Goal: Task Accomplishment & Management: Use online tool/utility

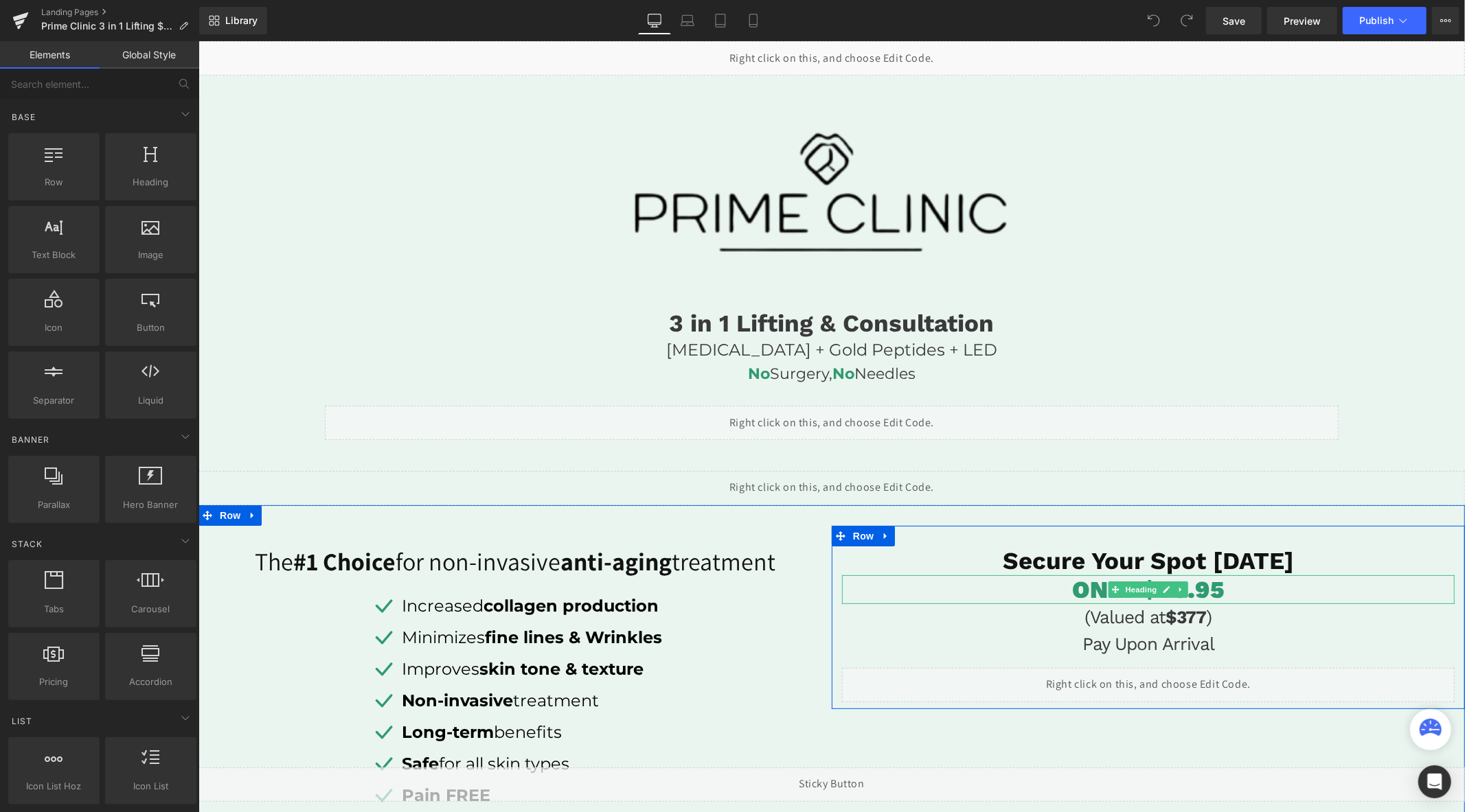
click at [1212, 592] on font "ONLY $79.95" at bounding box center [1149, 589] width 152 height 28
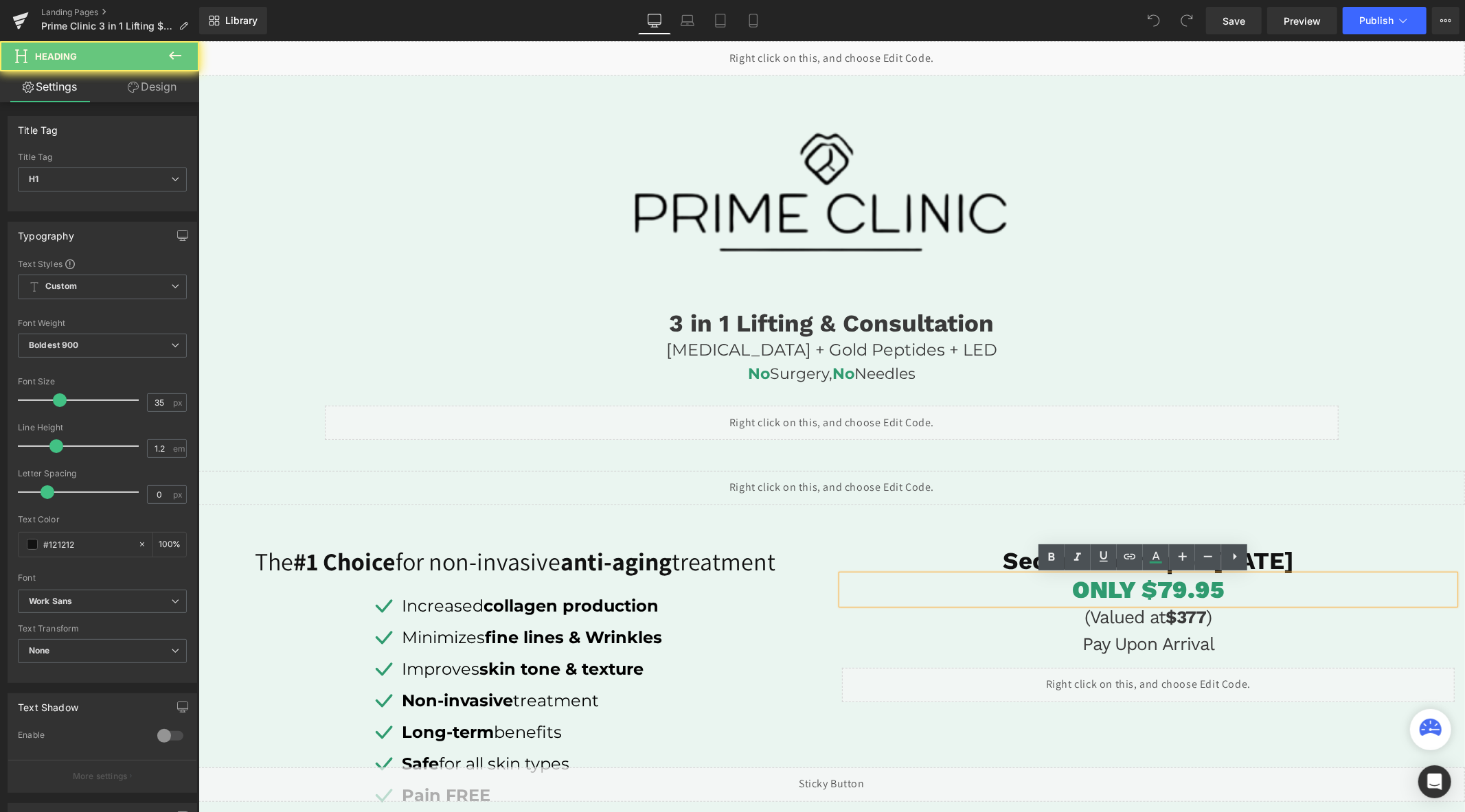
click at [1170, 592] on font "ONLY $79.95" at bounding box center [1149, 589] width 152 height 28
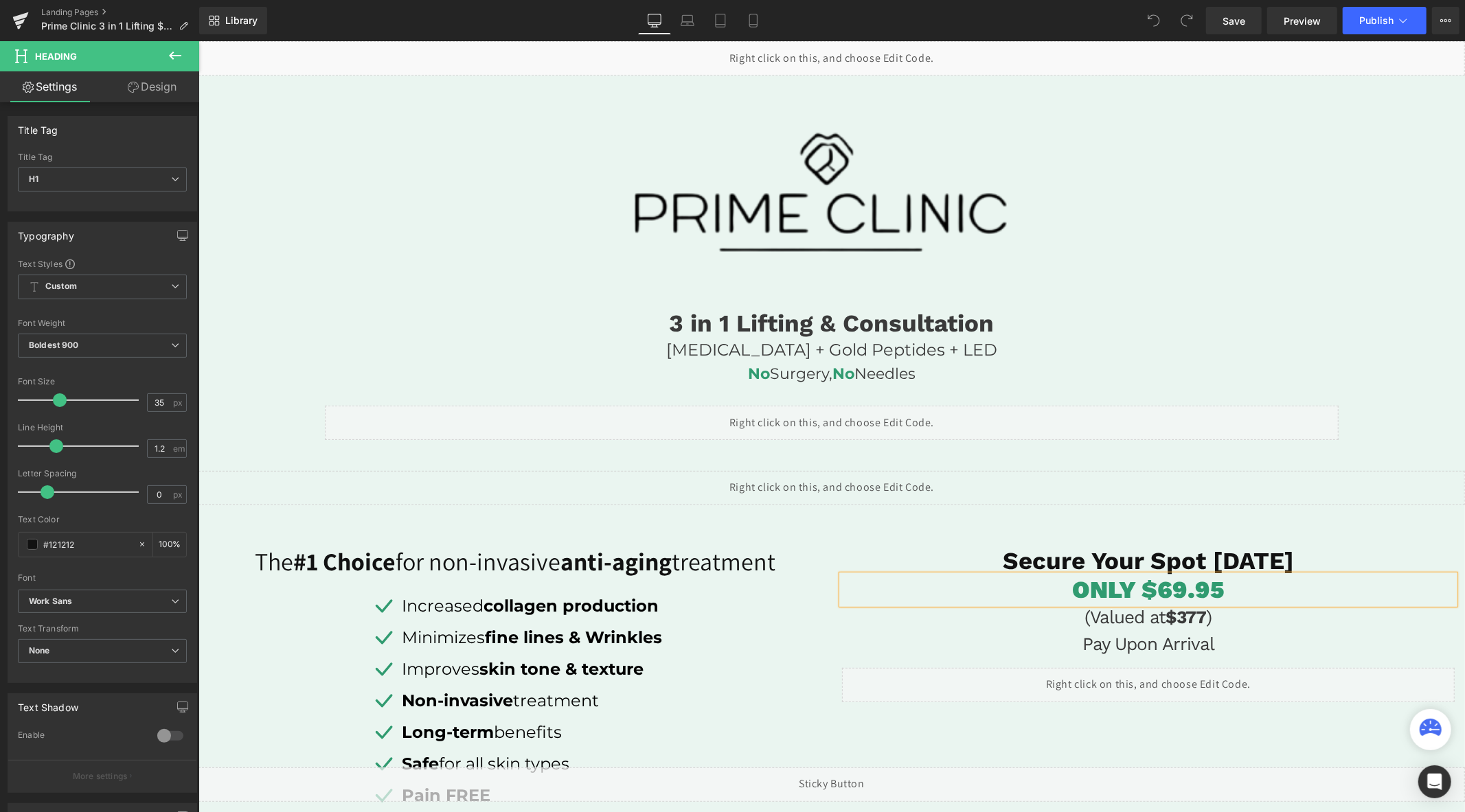
drag, startPoint x: 1030, startPoint y: 421, endPoint x: 1016, endPoint y: 344, distance: 78.3
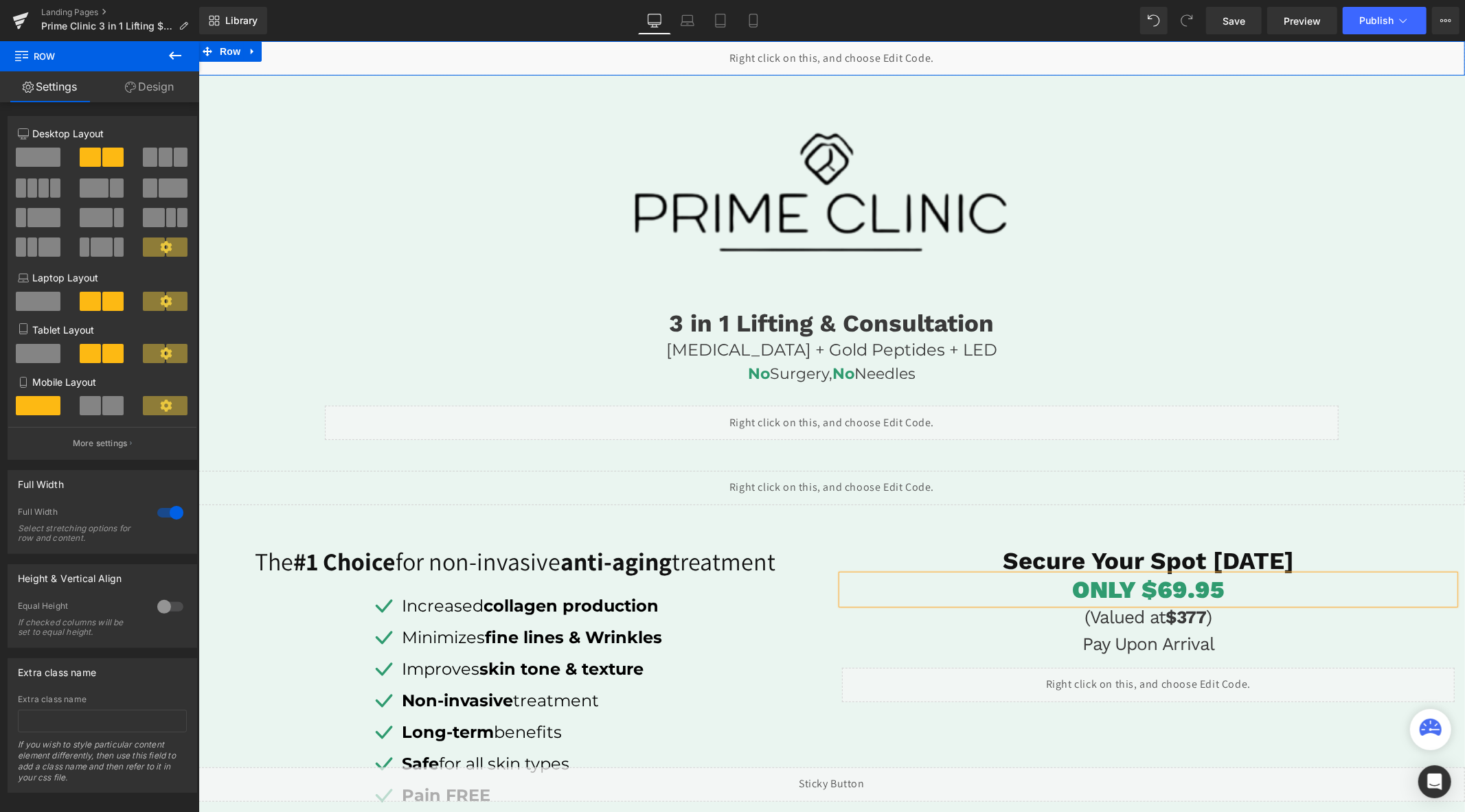
click at [846, 53] on div "Liquid" at bounding box center [830, 58] width 1266 height 34
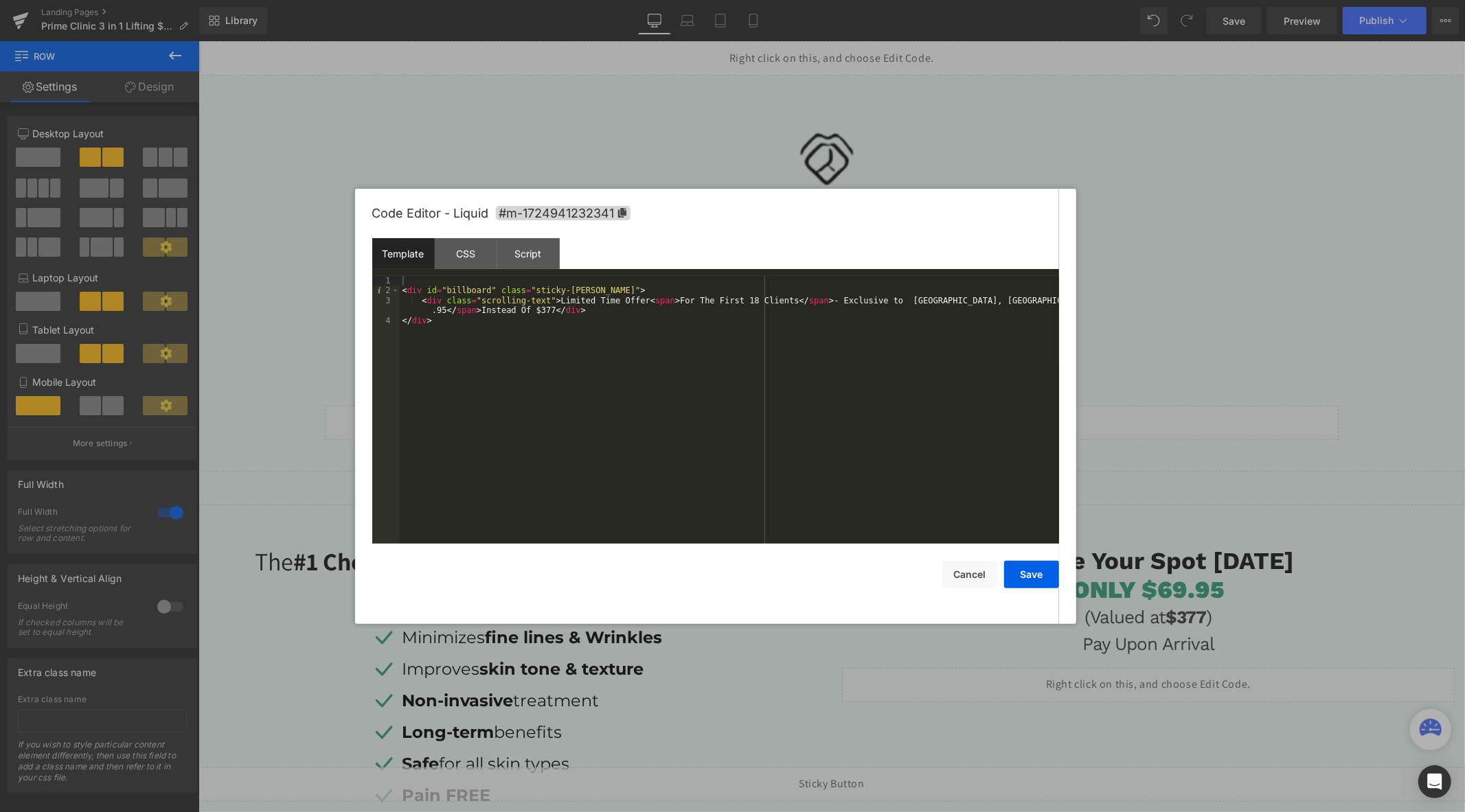
click at [1045, 303] on div "< div id = "billboard" class = "sticky-[PERSON_NAME]" > < div class = "scrollin…" at bounding box center [730, 420] width 659 height 288
click at [1033, 569] on button "Save" at bounding box center [1032, 575] width 55 height 28
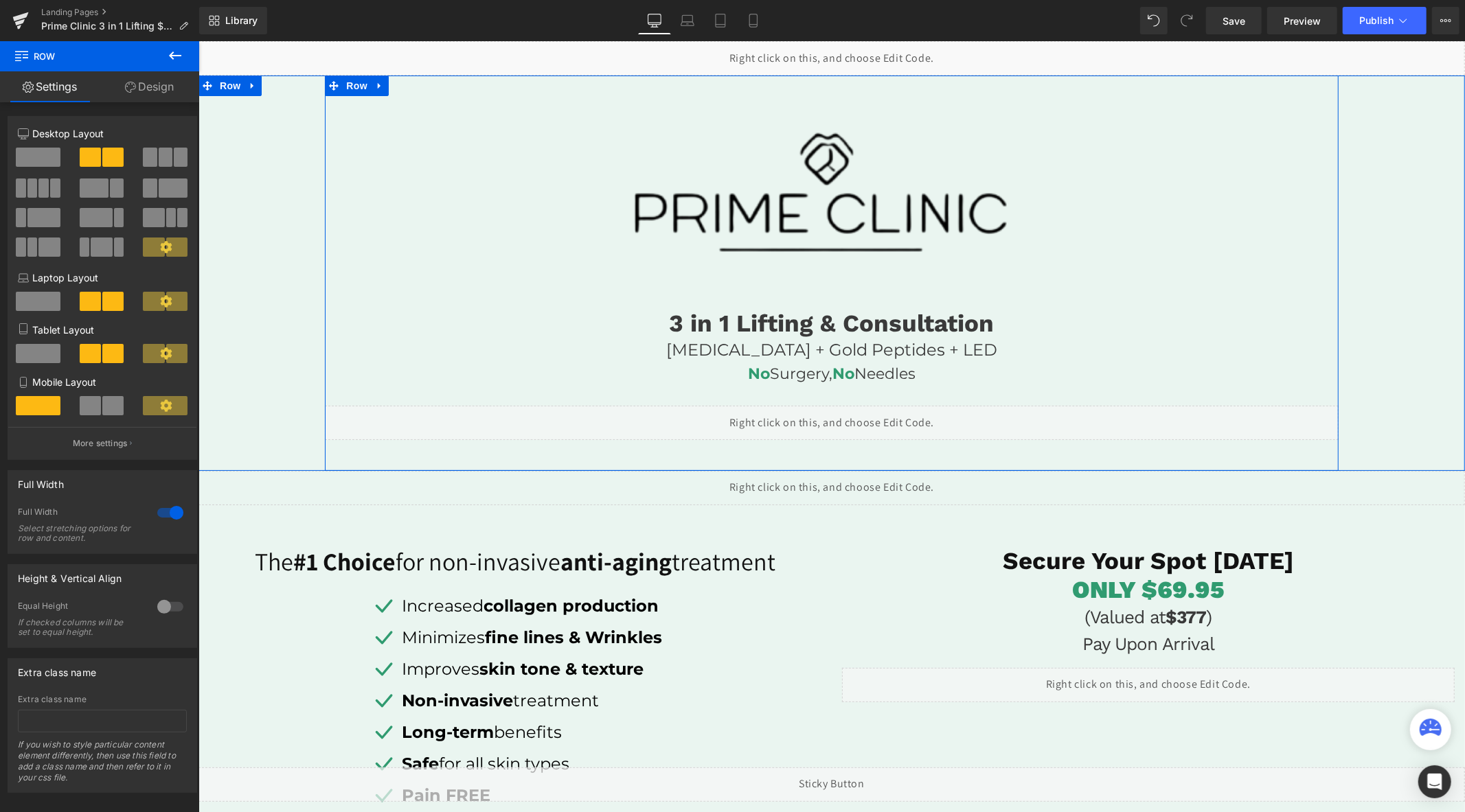
click at [843, 414] on div "Liquid" at bounding box center [830, 423] width 1014 height 34
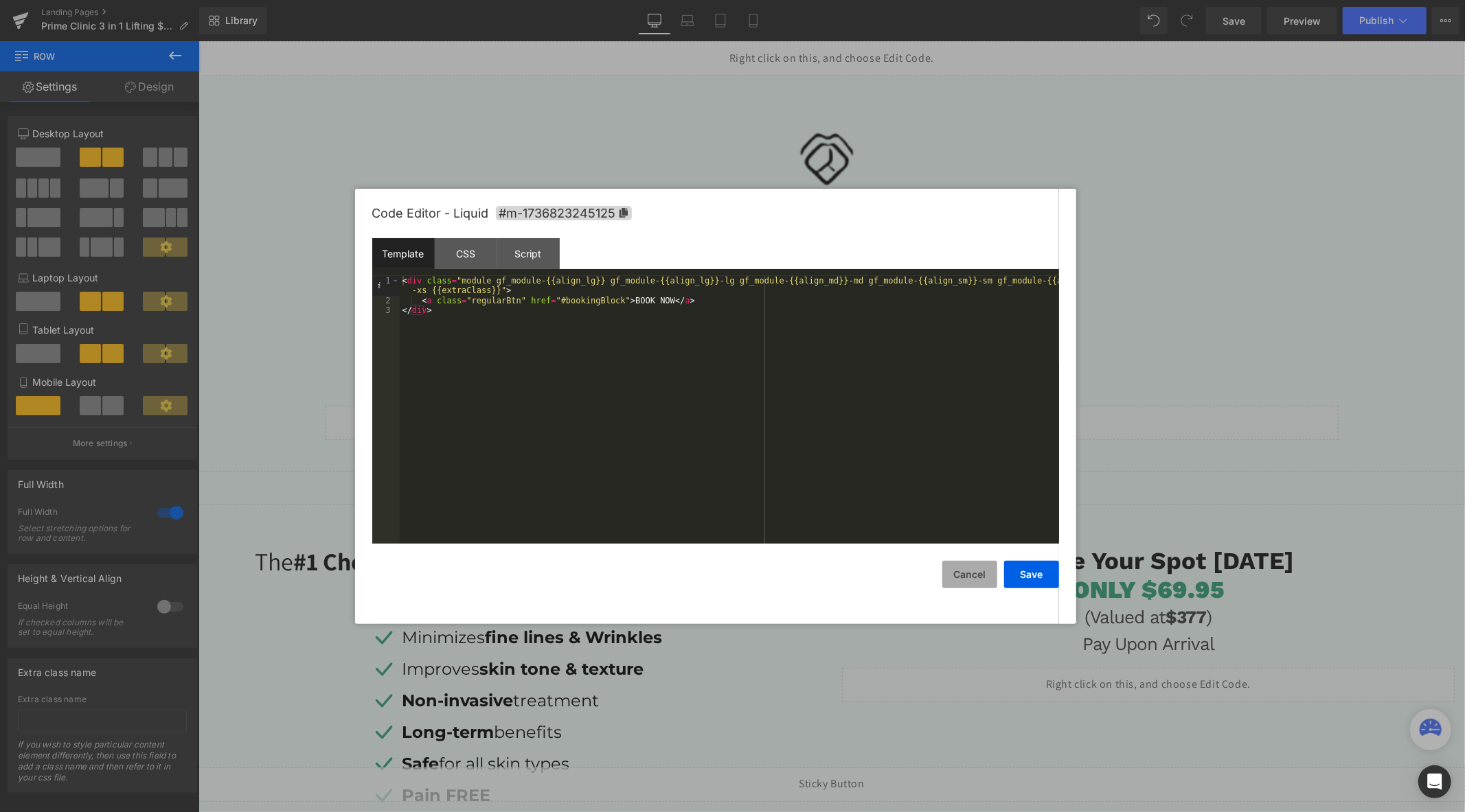
click at [981, 567] on button "Cancel" at bounding box center [970, 575] width 55 height 28
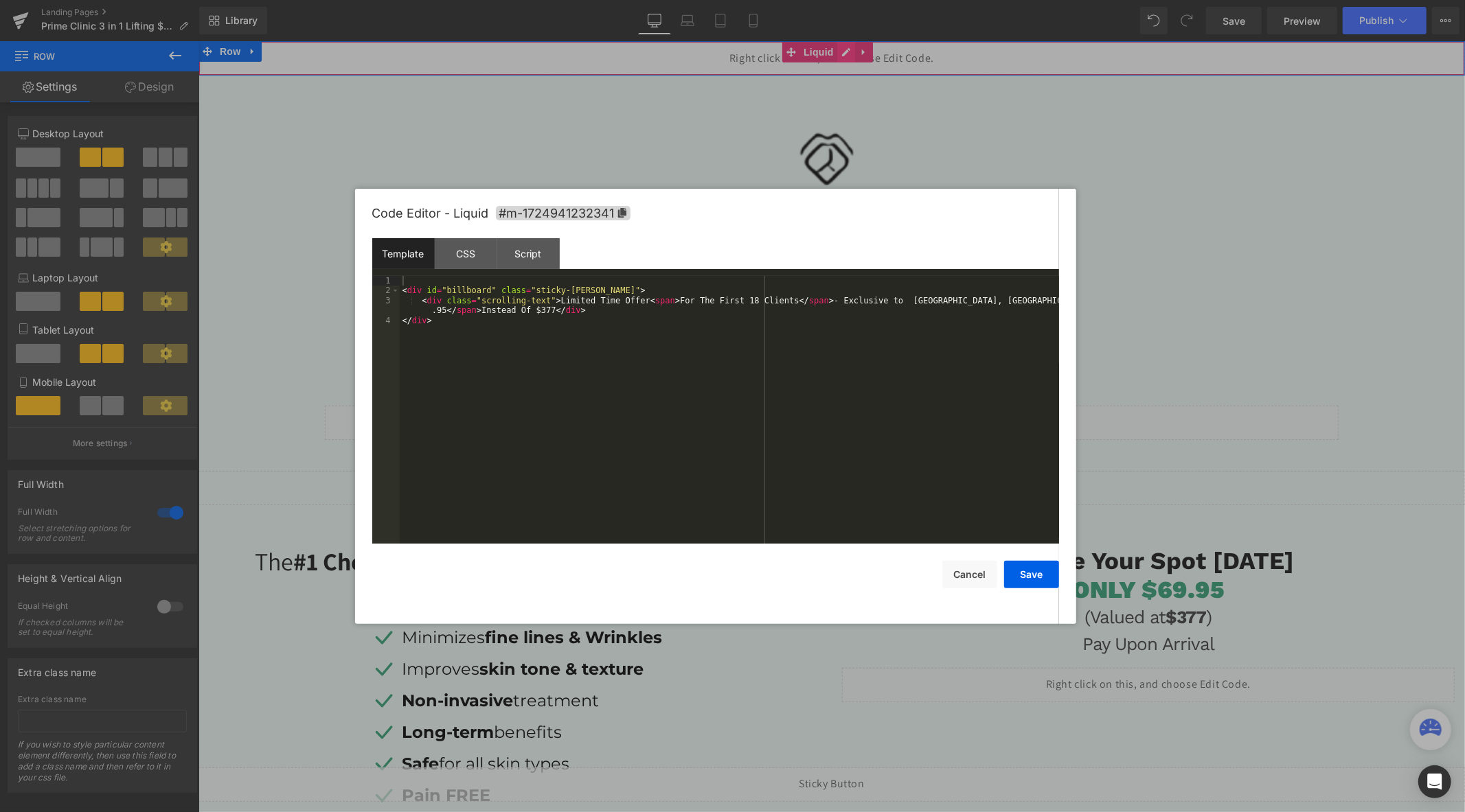
click at [849, 51] on div "Liquid" at bounding box center [830, 58] width 1266 height 34
click at [1015, 573] on button "Save" at bounding box center [1032, 575] width 55 height 28
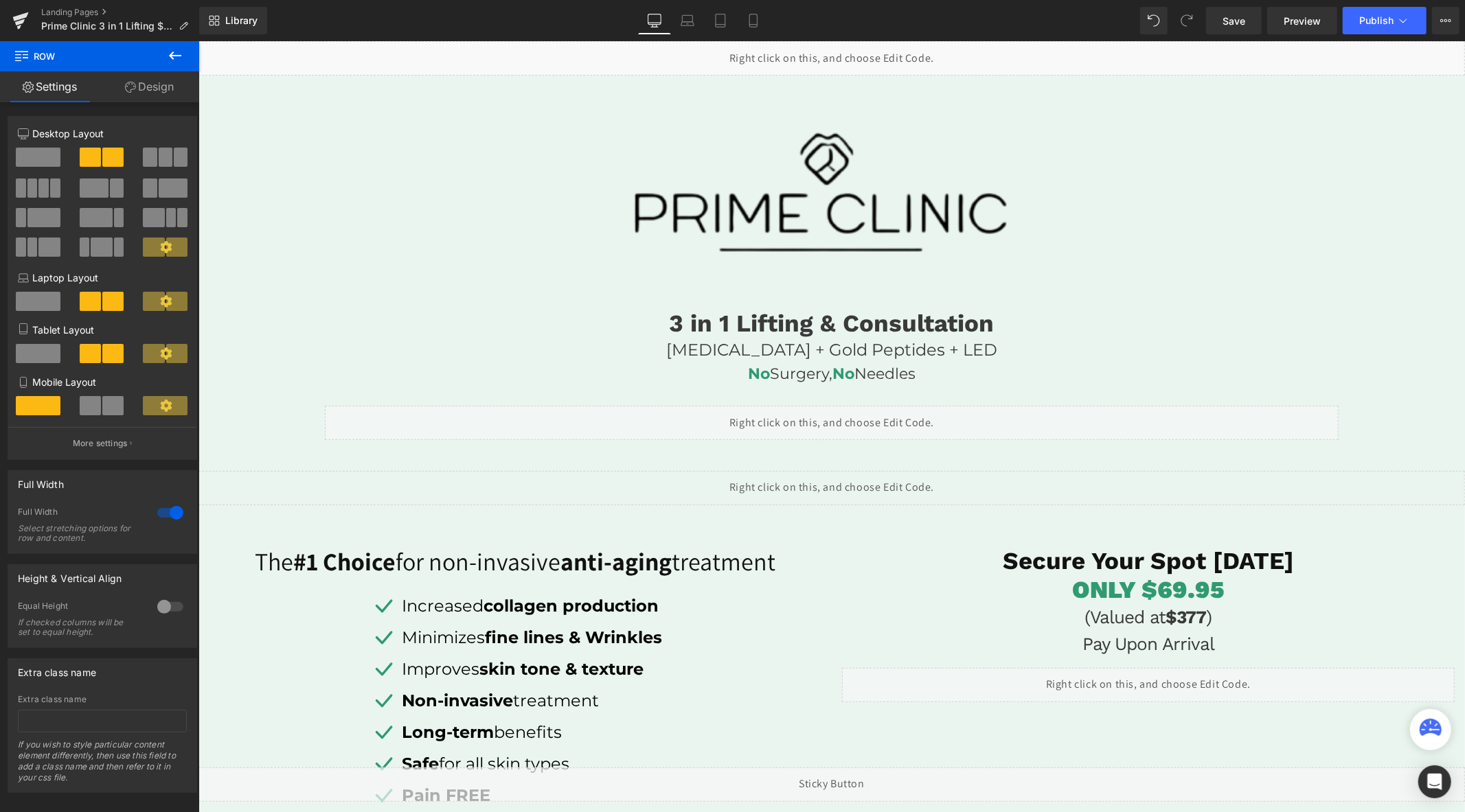
click at [1016, 485] on div "Liquid" at bounding box center [830, 487] width 1266 height 34
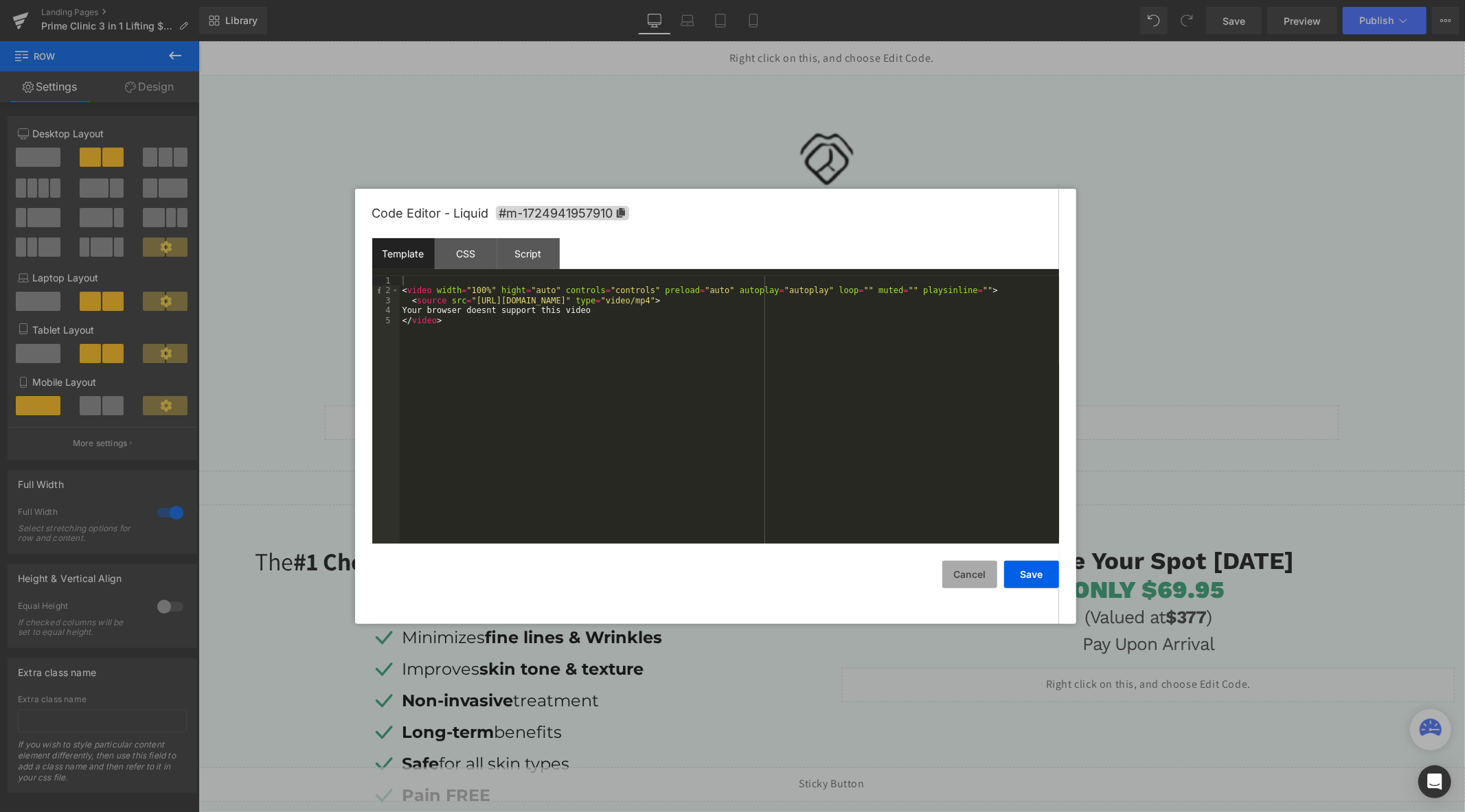
click at [969, 563] on button "Cancel" at bounding box center [970, 575] width 55 height 28
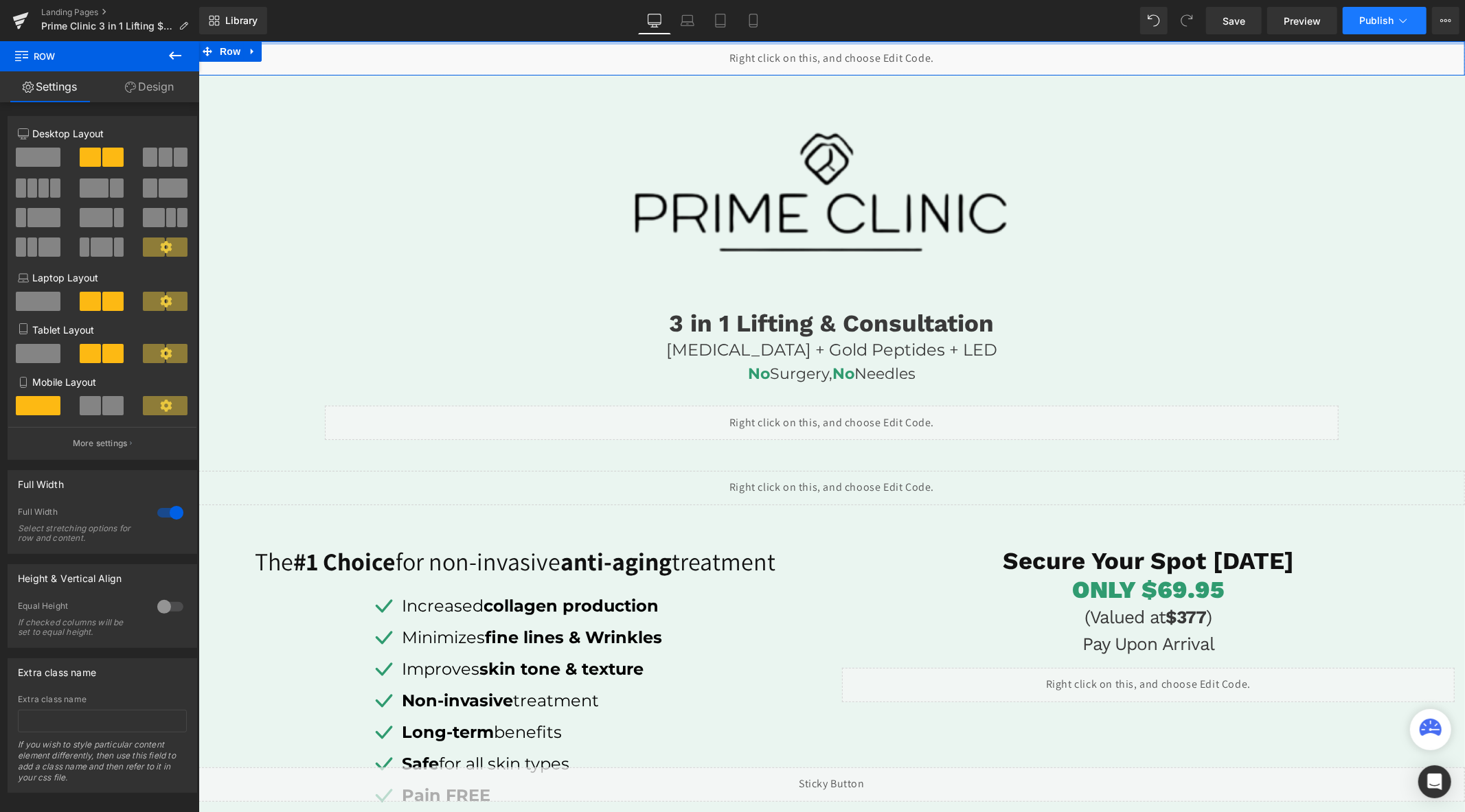
click at [1364, 24] on span "Publish" at bounding box center [1377, 21] width 34 height 11
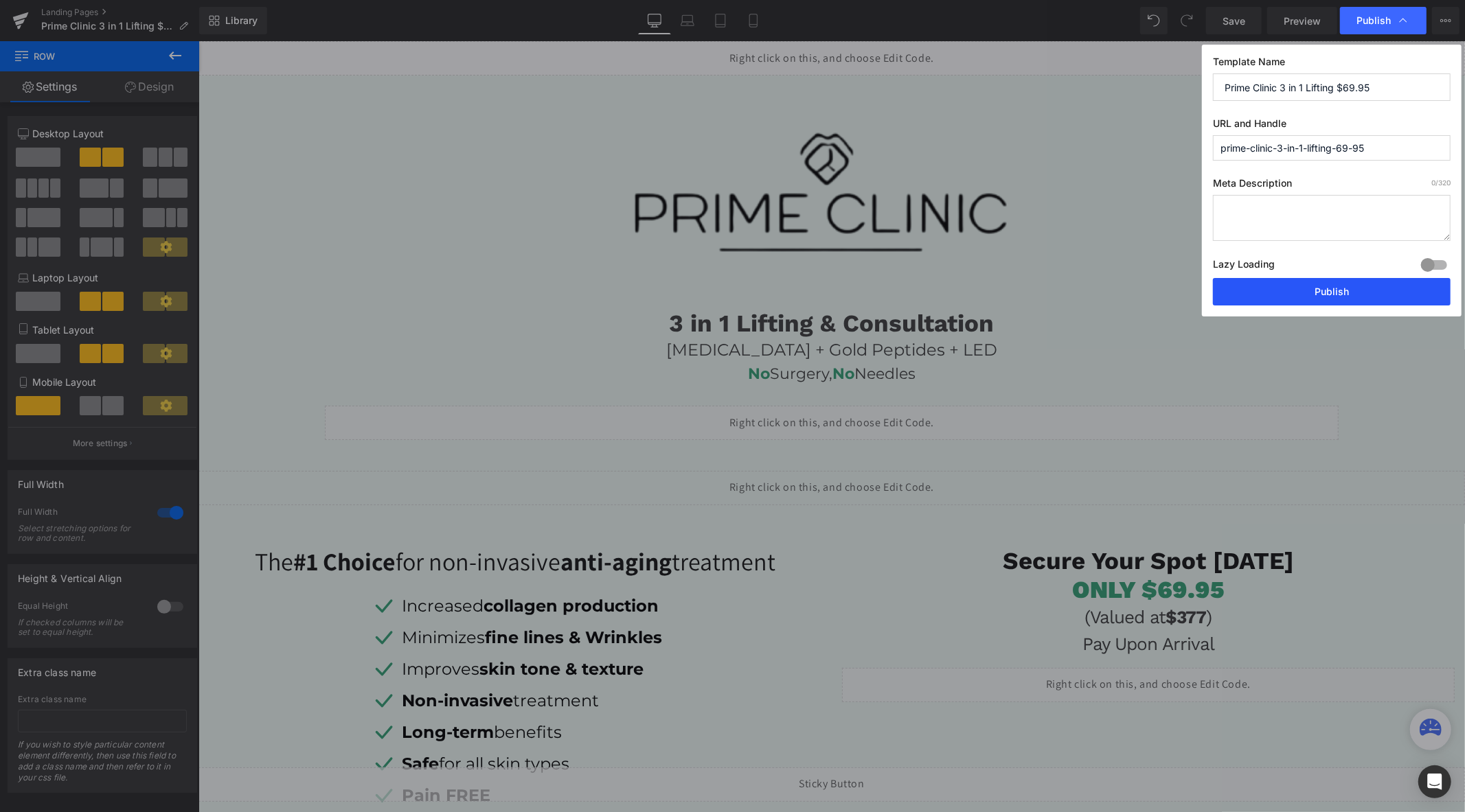
click at [1260, 292] on button "Publish" at bounding box center [1332, 292] width 238 height 28
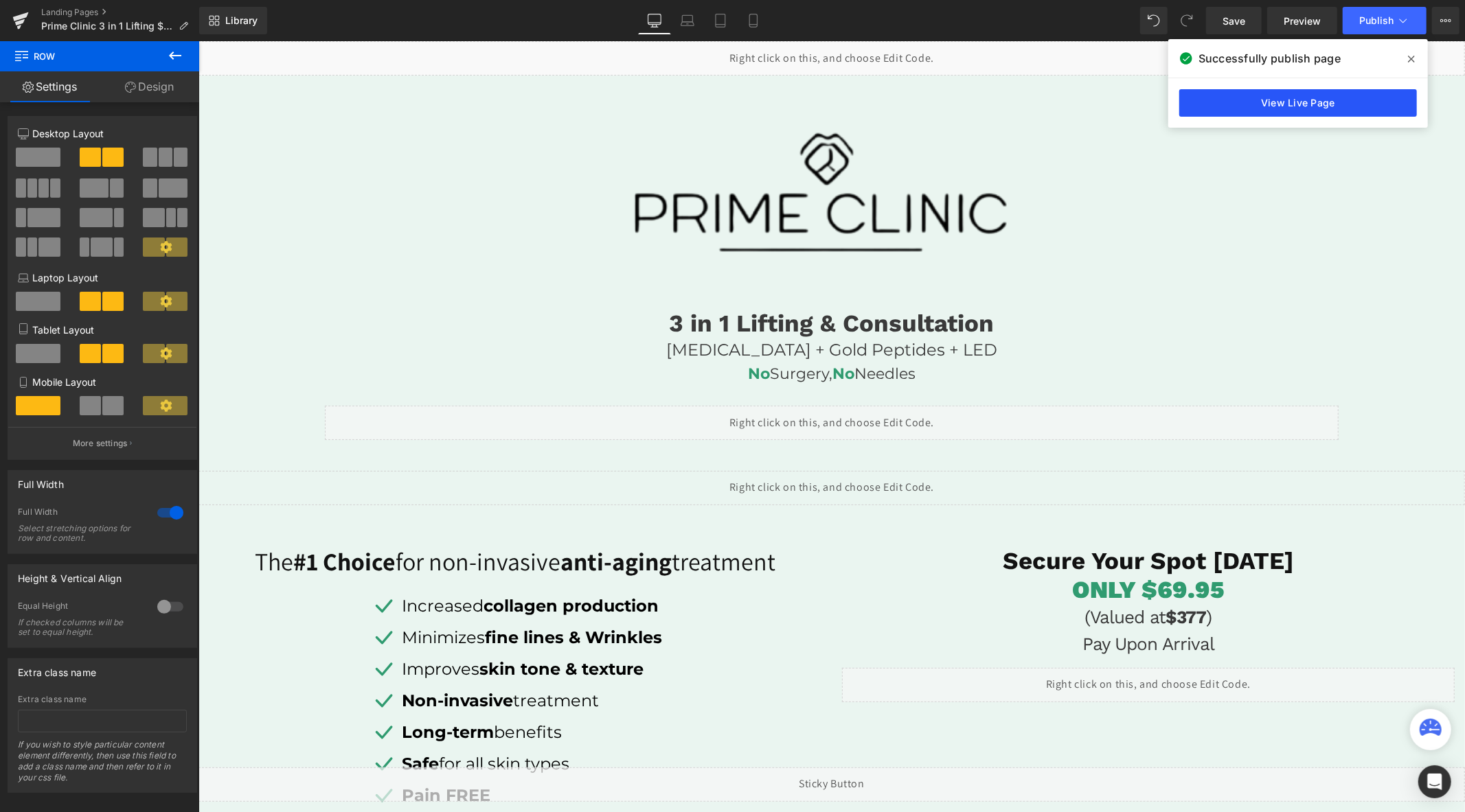
click at [1217, 91] on link "View Live Page" at bounding box center [1299, 103] width 238 height 28
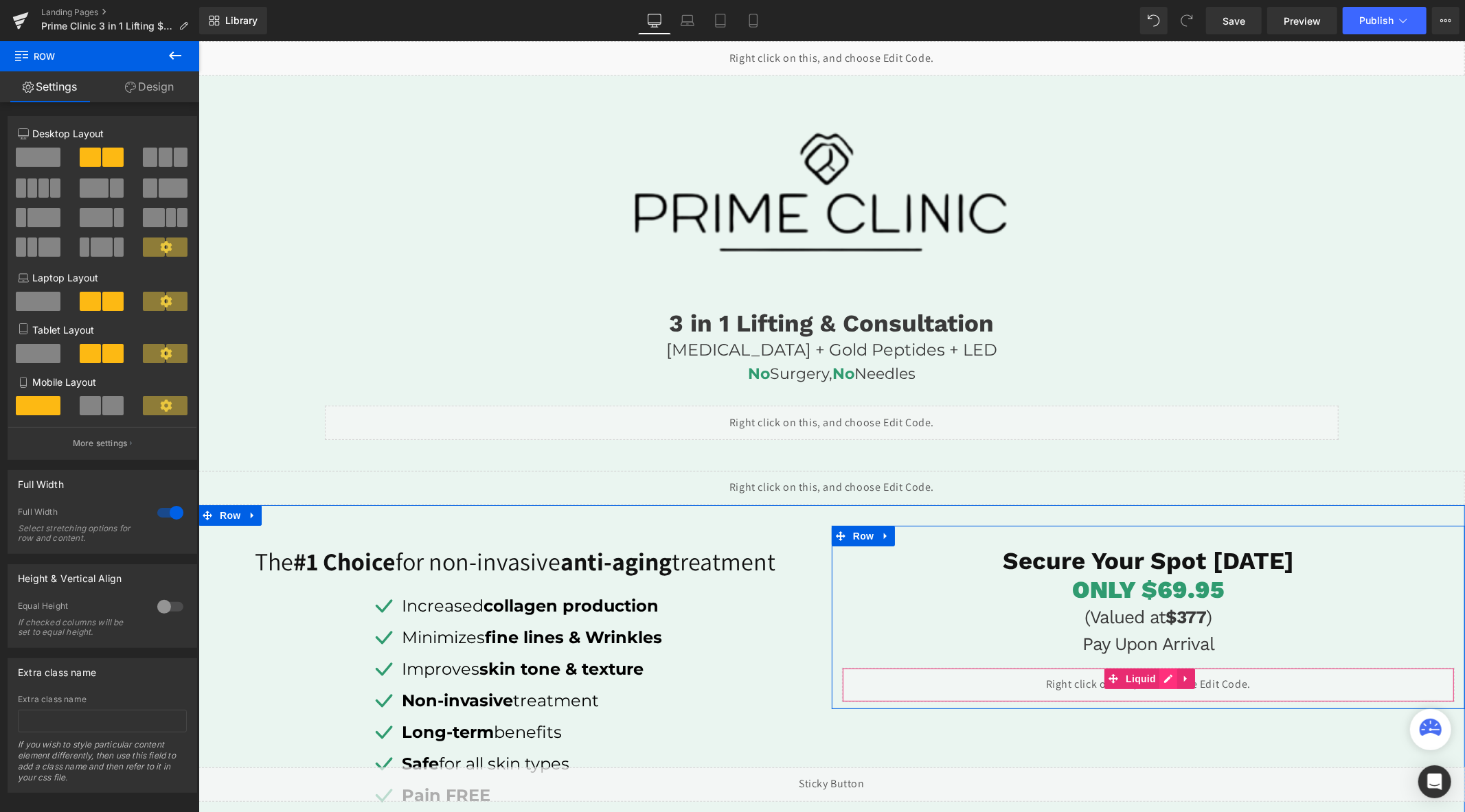
click at [1158, 681] on div "Liquid" at bounding box center [1148, 685] width 613 height 34
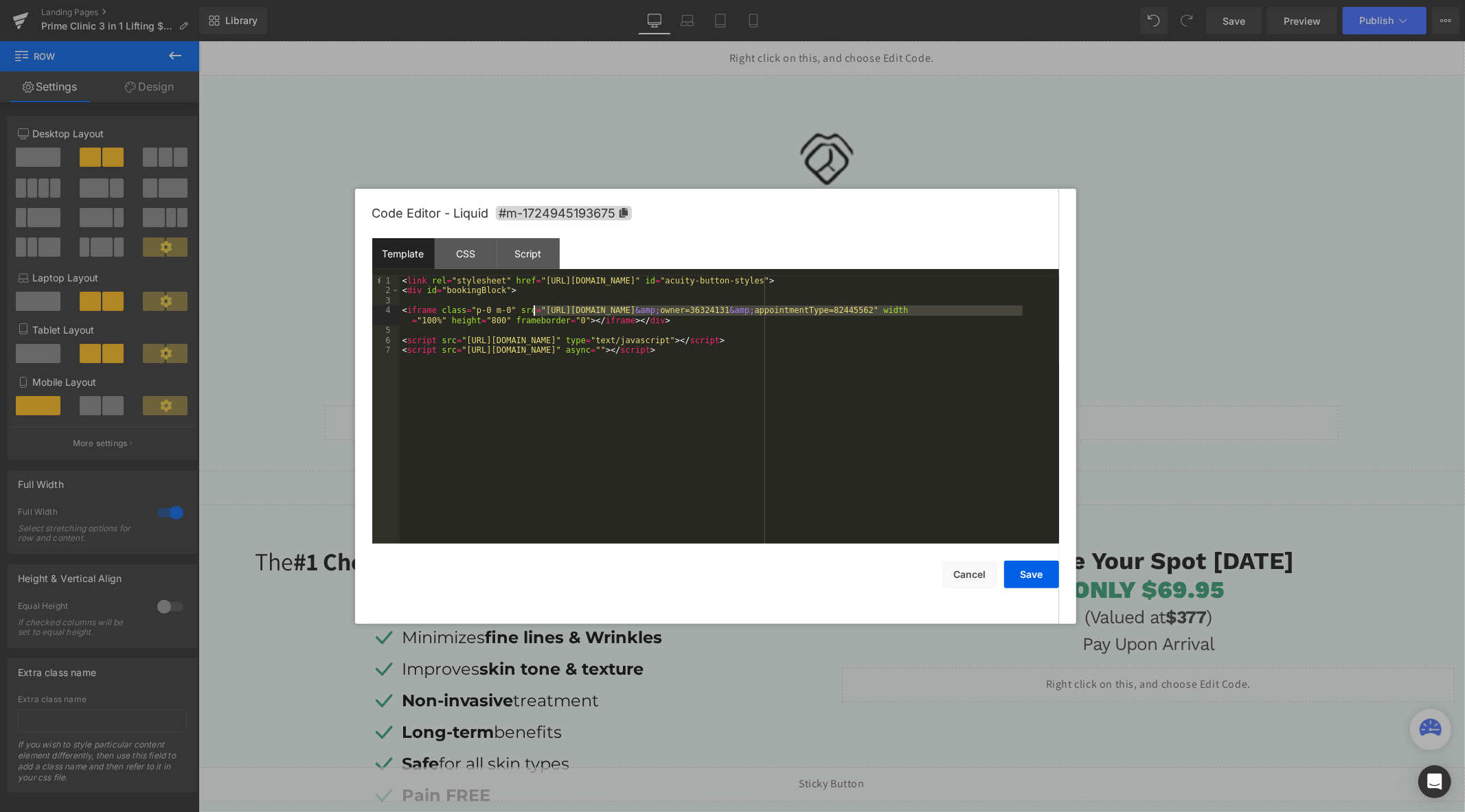
drag, startPoint x: 1022, startPoint y: 313, endPoint x: 534, endPoint y: 312, distance: 488.0
click at [534, 312] on div "< link rel = "stylesheet" href = "[URL][DOMAIN_NAME]" id = "acuity-button-style…" at bounding box center [730, 420] width 659 height 288
click at [1036, 571] on button "Save" at bounding box center [1032, 575] width 55 height 28
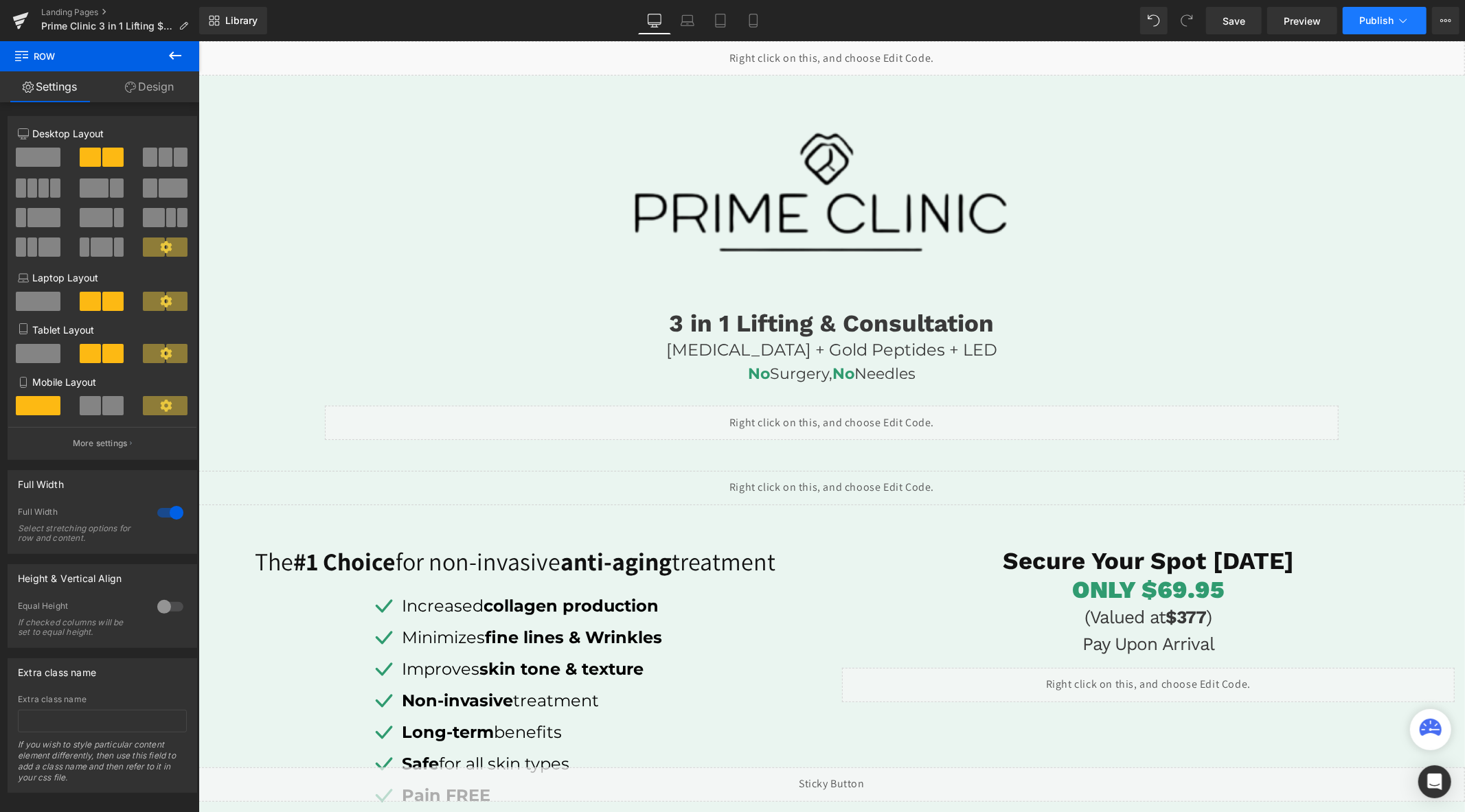
click at [1368, 9] on button "Publish" at bounding box center [1385, 20] width 84 height 28
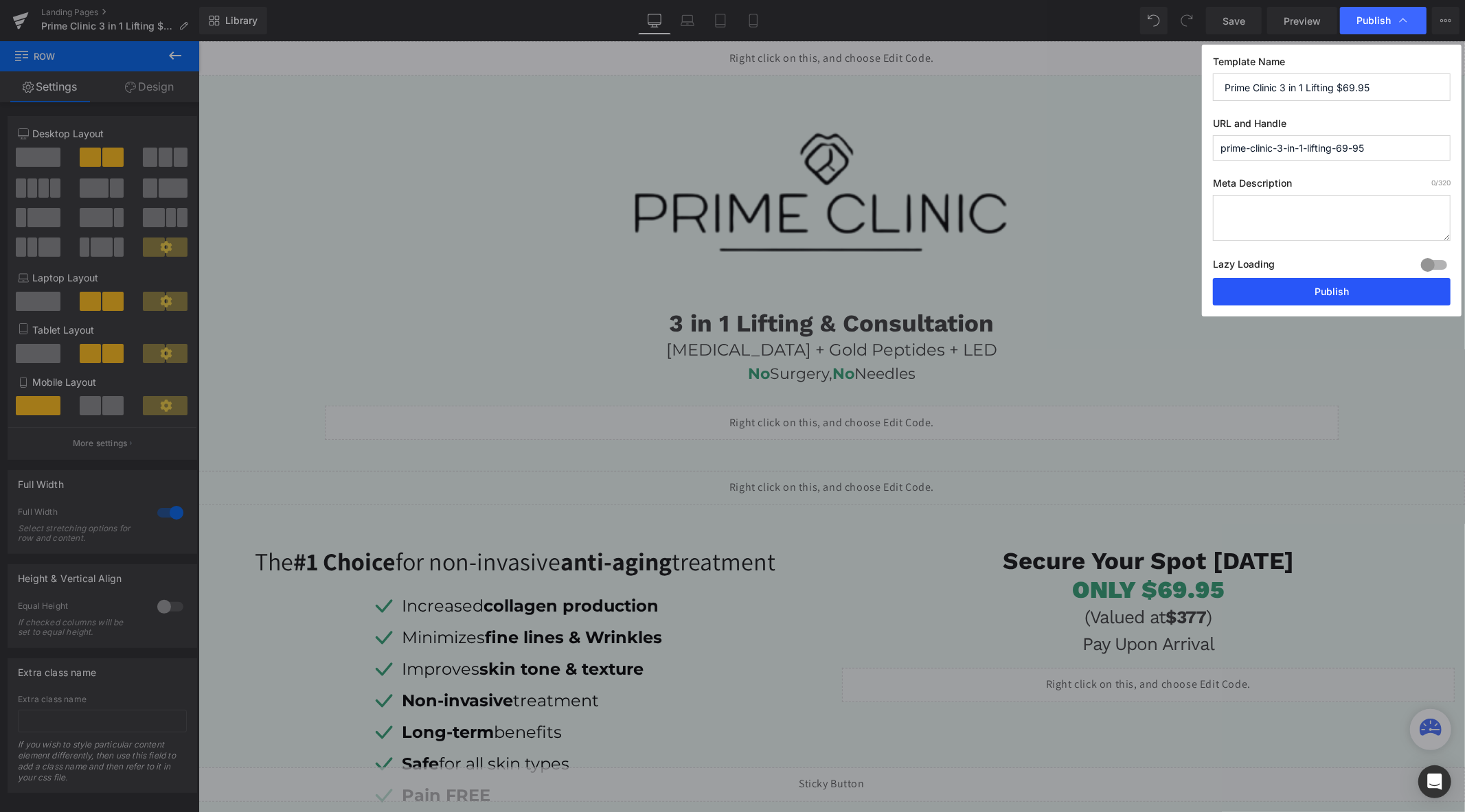
click at [1318, 300] on button "Publish" at bounding box center [1332, 292] width 238 height 28
